Goal: Transaction & Acquisition: Purchase product/service

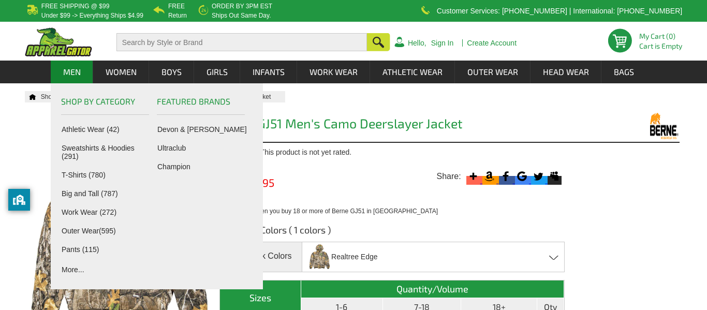
click at [76, 77] on link "Men" at bounding box center [71, 72] width 41 height 23
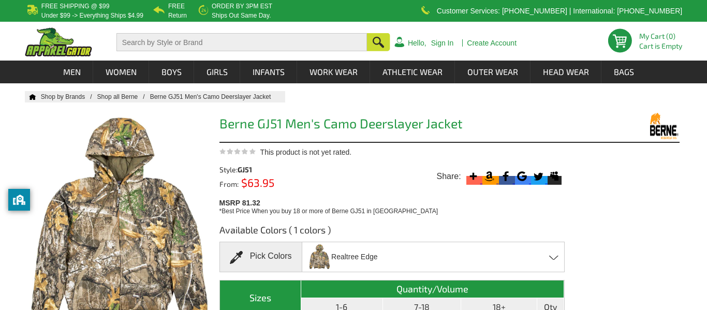
click at [244, 50] on input "text" at bounding box center [242, 42] width 251 height 18
type input "Camo"
